Goal: Book appointment/travel/reservation

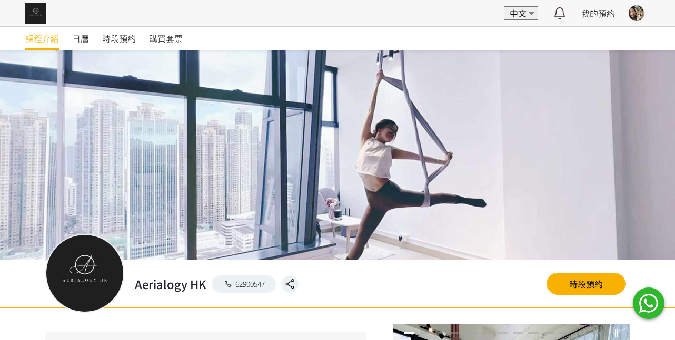
click at [123, 37] on div at bounding box center [337, 170] width 675 height 340
click at [128, 39] on span "時段預約" at bounding box center [119, 38] width 34 height 13
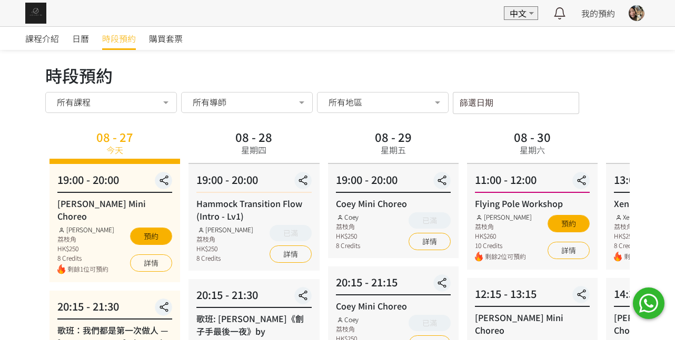
click at [481, 98] on label "篩選日期" at bounding box center [470, 101] width 23 height 9
click at [481, 98] on input "篩選日期" at bounding box center [516, 103] width 126 height 22
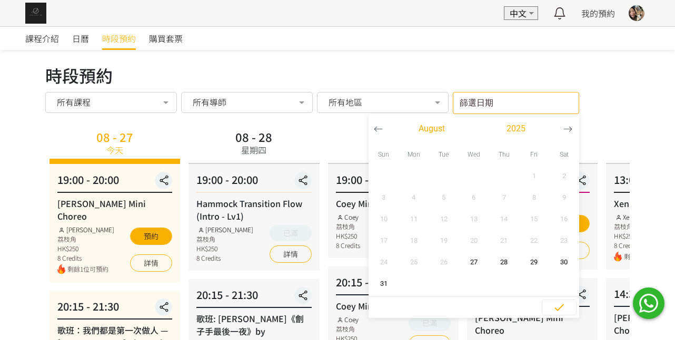
click at [568, 128] on icon "button" at bounding box center [567, 129] width 9 height 9
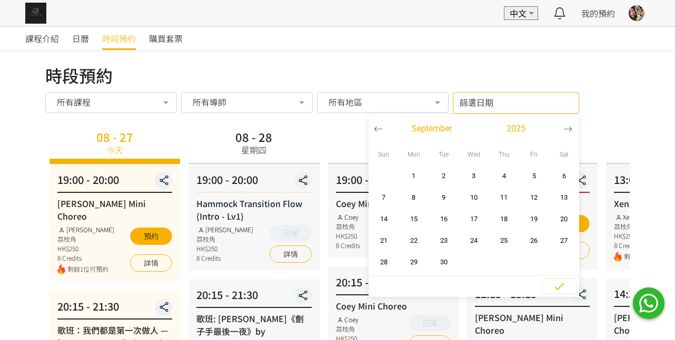
click at [568, 128] on icon "button" at bounding box center [567, 129] width 9 height 9
click at [510, 176] on span "2" at bounding box center [504, 176] width 24 height 11
type input "2025-10-02 - ..."
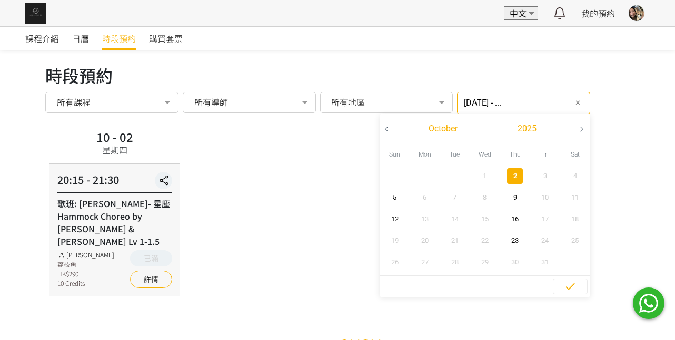
click at [310, 163] on div "10 - 02 星期四 20:15 - 21:30 歌班: 周國賢 - 星塵 Hammock Choreo by Rachel & Veron Lv 1-1.…" at bounding box center [337, 211] width 584 height 169
